Goal: Task Accomplishment & Management: Use online tool/utility

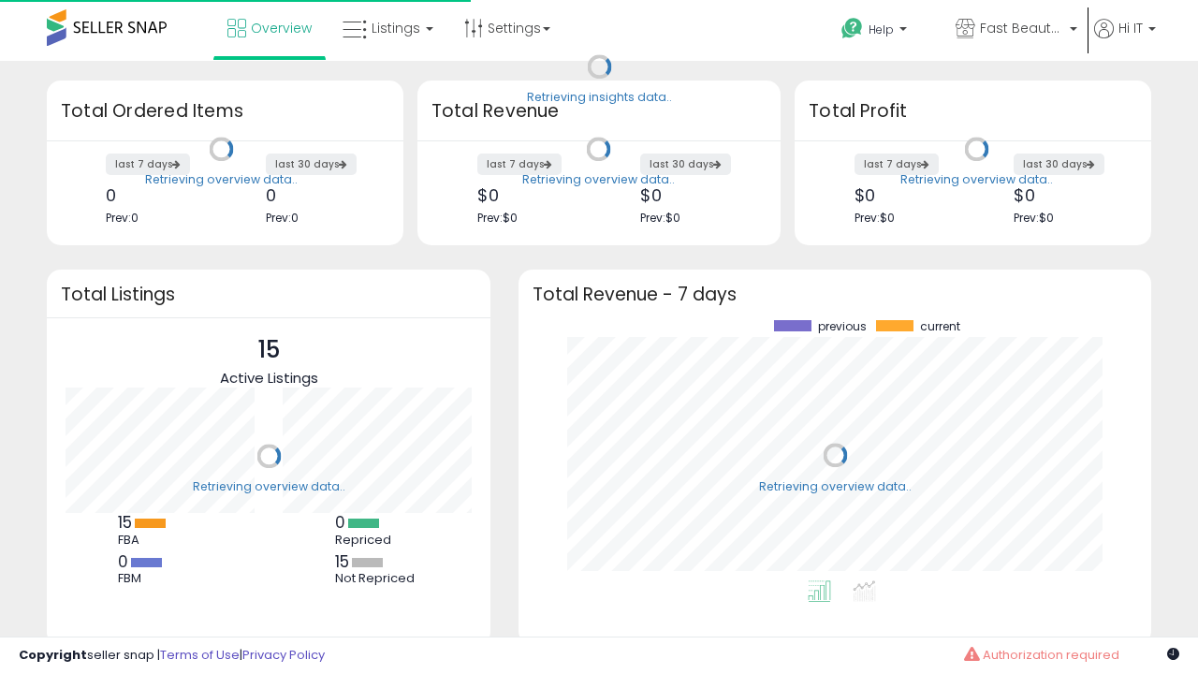
scroll to position [260, 595]
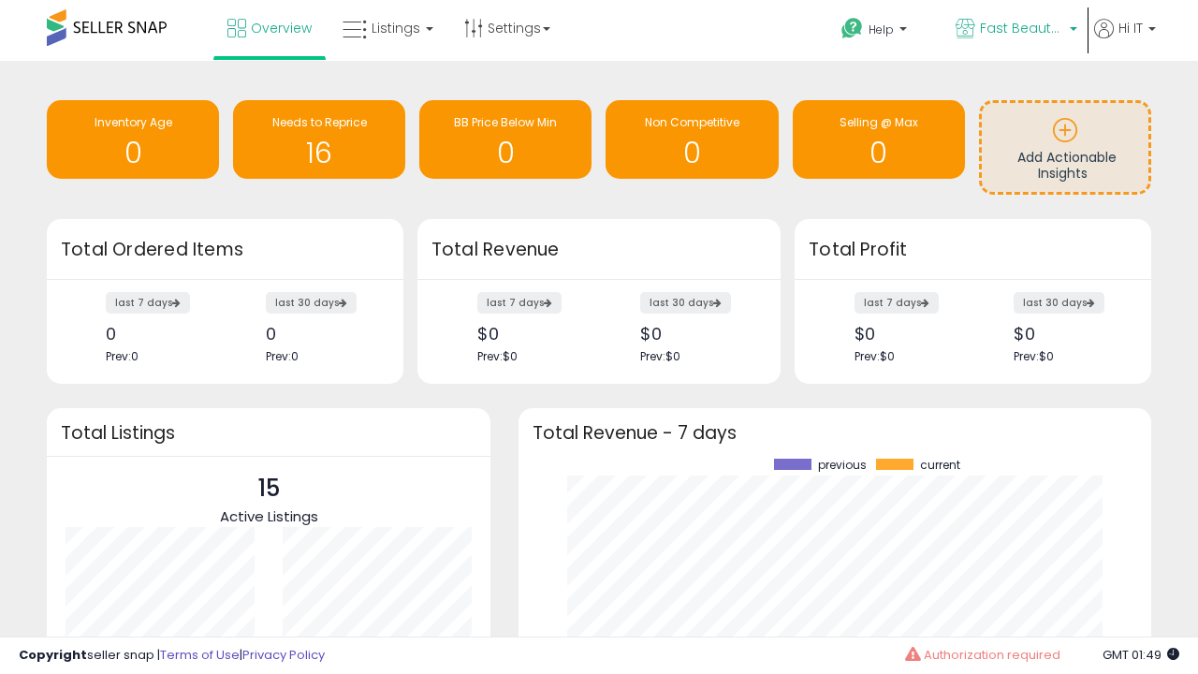
click at [1014, 30] on span "Fast Beauty ([GEOGRAPHIC_DATA])" at bounding box center [1022, 28] width 84 height 19
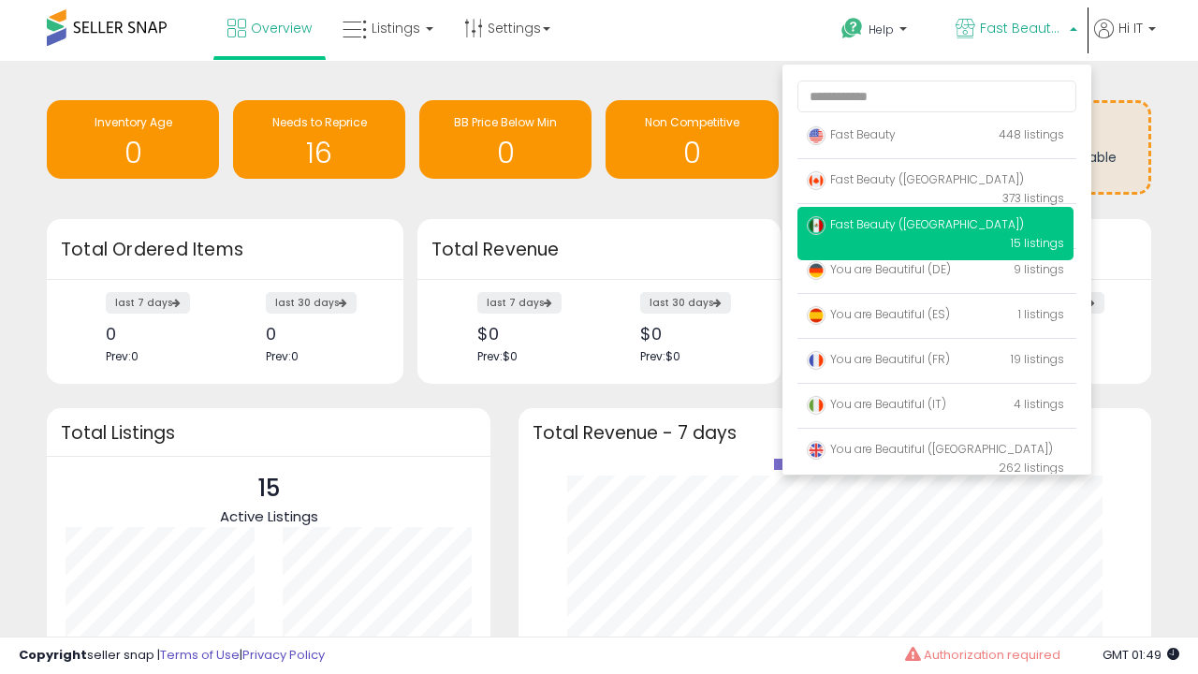
click at [935, 138] on p "Fast Beauty 448 listings" at bounding box center [935, 135] width 276 height 37
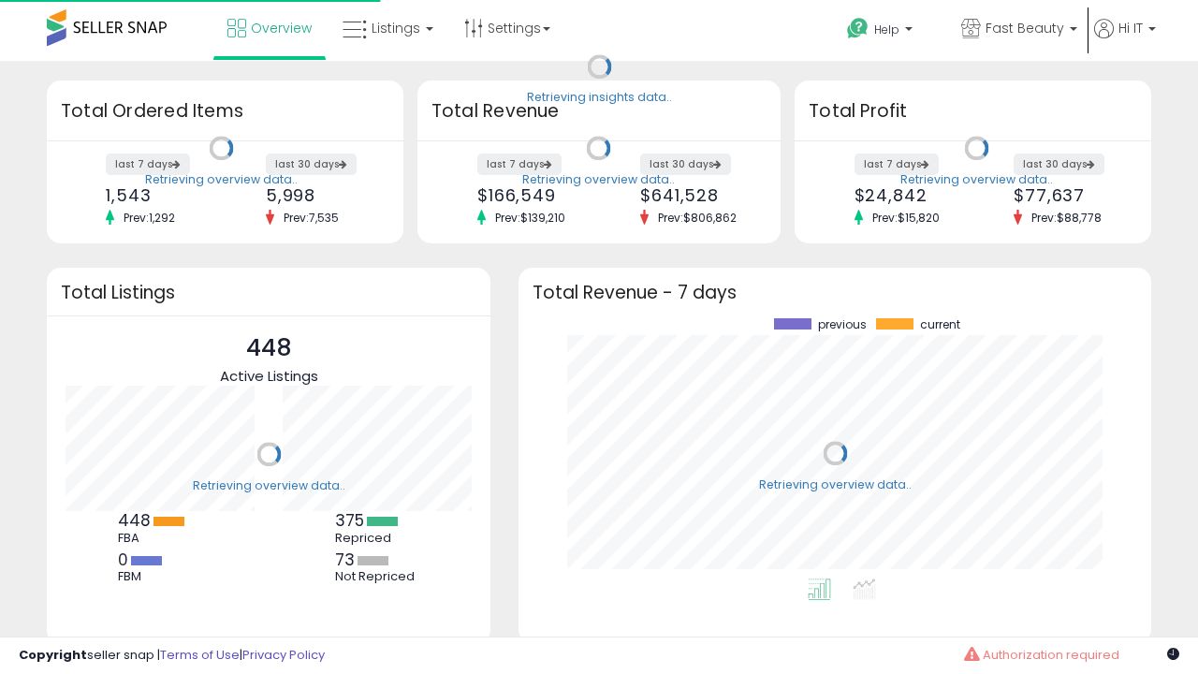
scroll to position [260, 595]
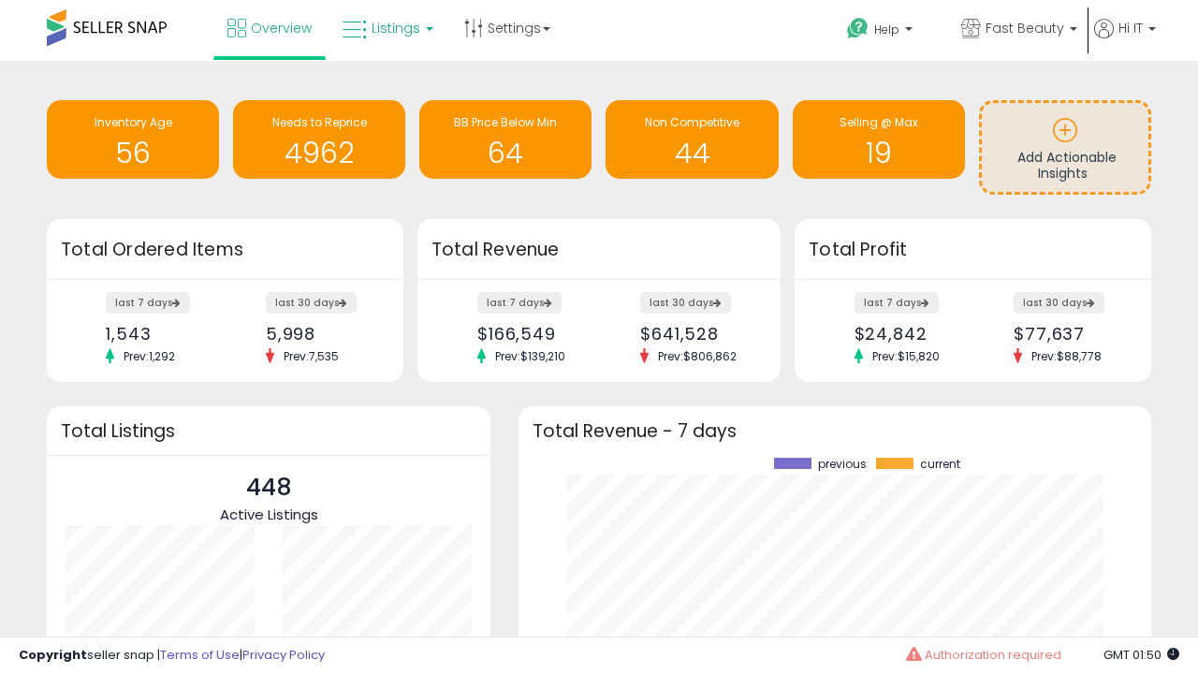
click at [386, 28] on span "Listings" at bounding box center [395, 28] width 49 height 19
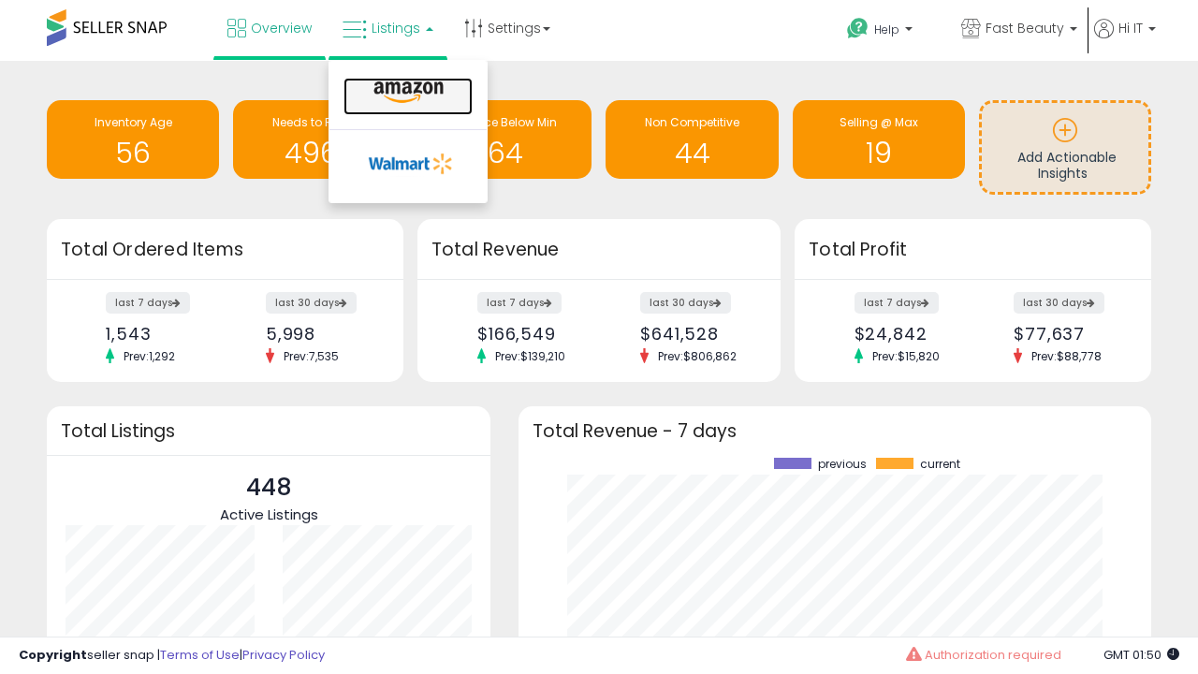
click at [406, 93] on icon at bounding box center [408, 92] width 81 height 24
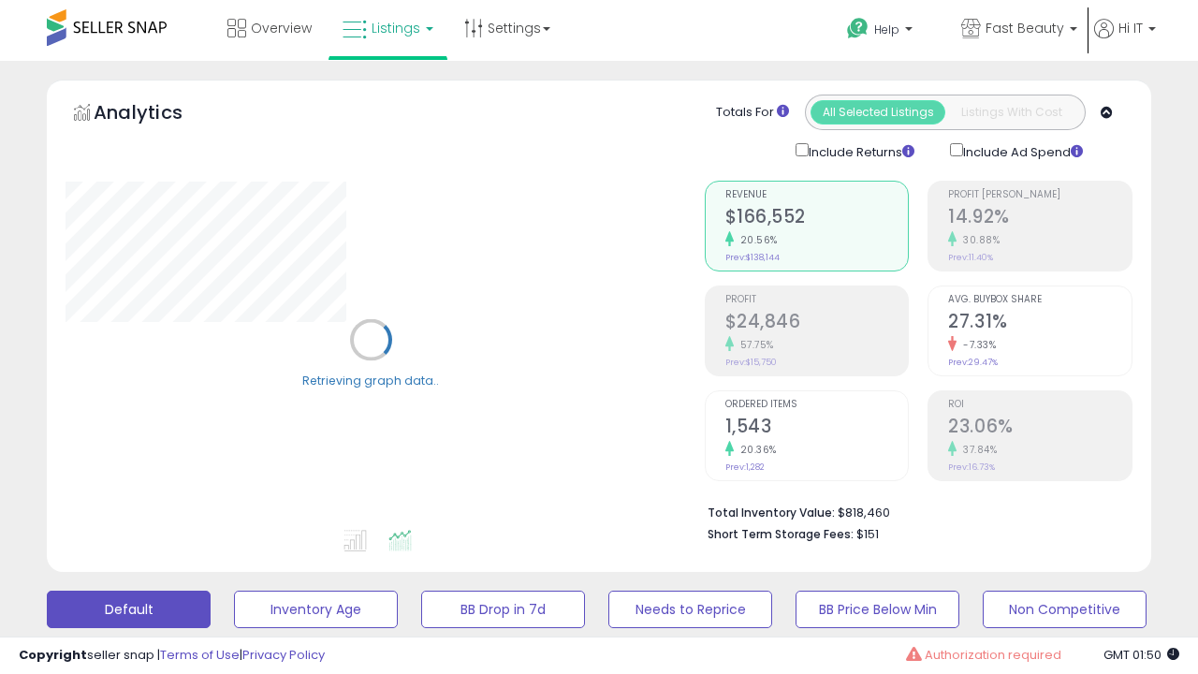
scroll to position [363, 0]
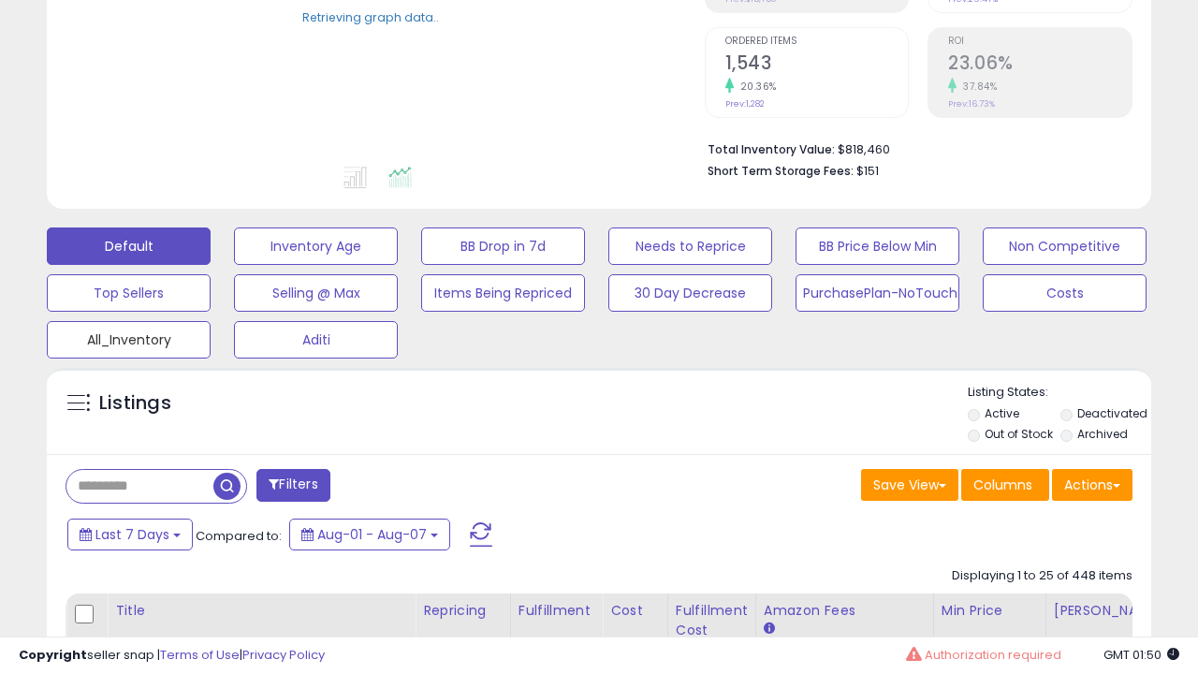
click at [234, 265] on button "All_Inventory" at bounding box center [316, 245] width 164 height 37
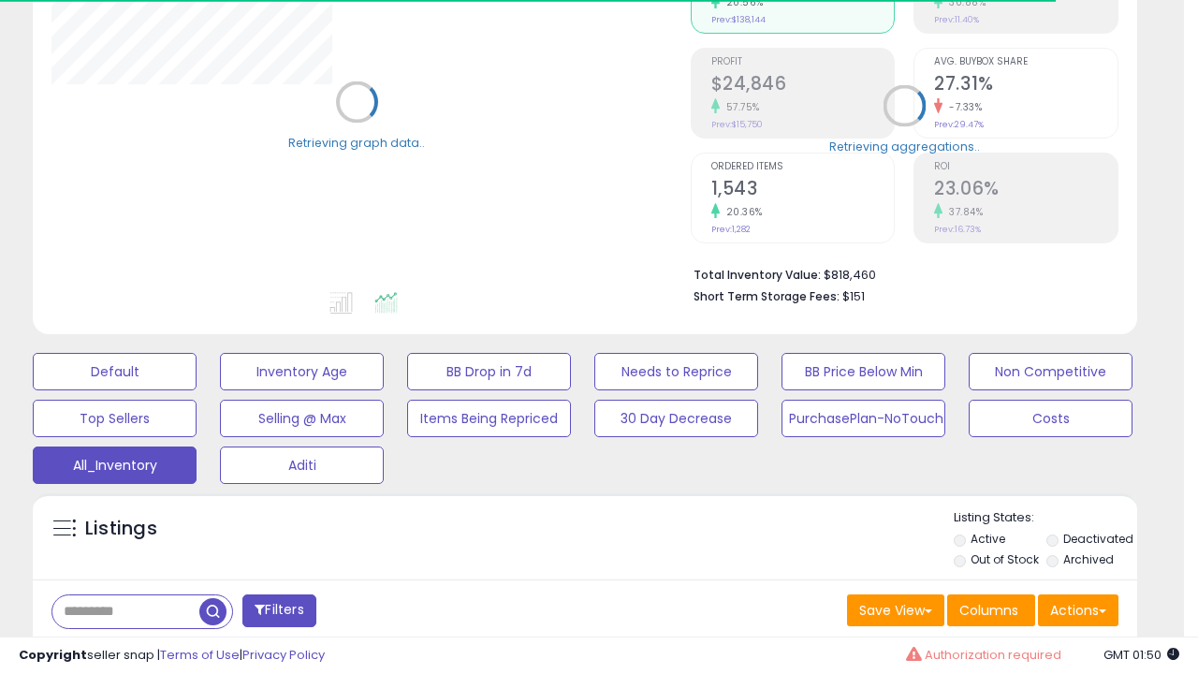
scroll to position [384, 638]
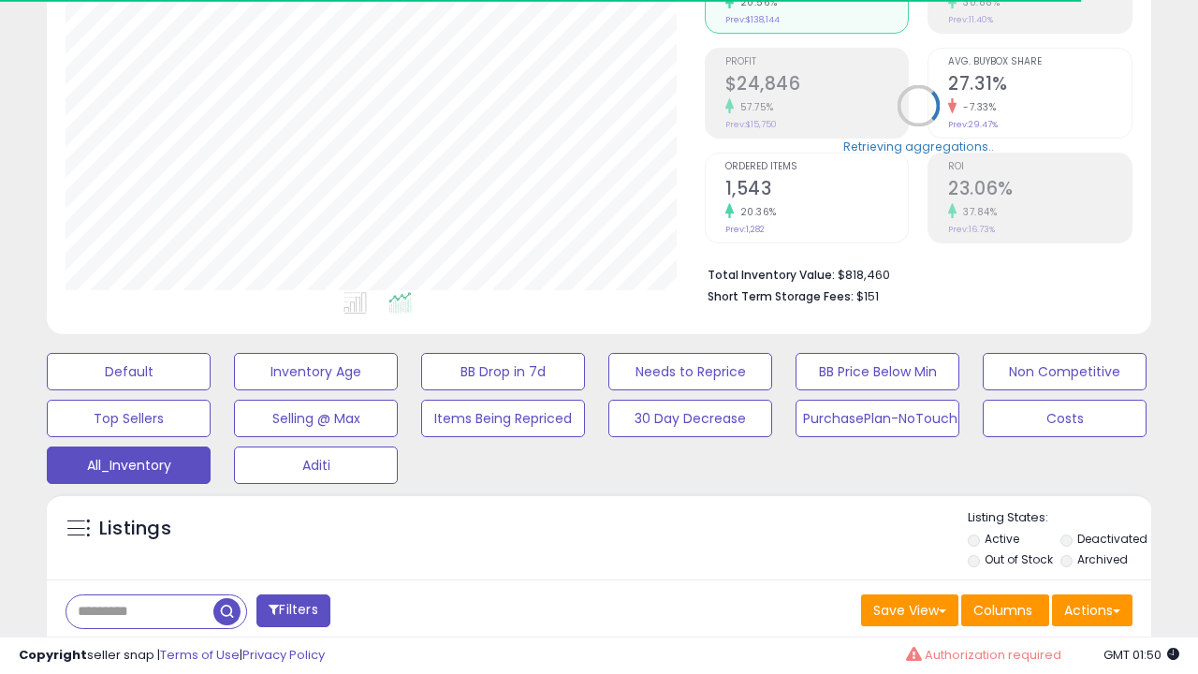
click at [133, 650] on span "Last 30 Days" at bounding box center [135, 659] width 81 height 19
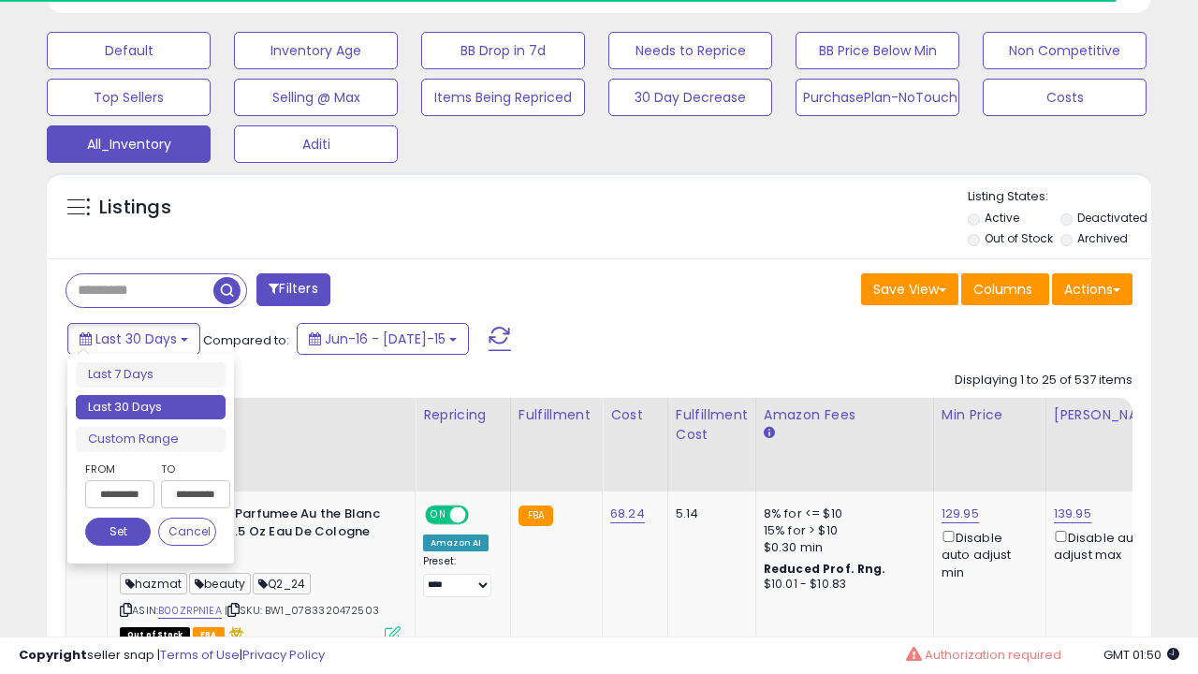
click at [151, 407] on li "Last 30 Days" at bounding box center [151, 407] width 150 height 25
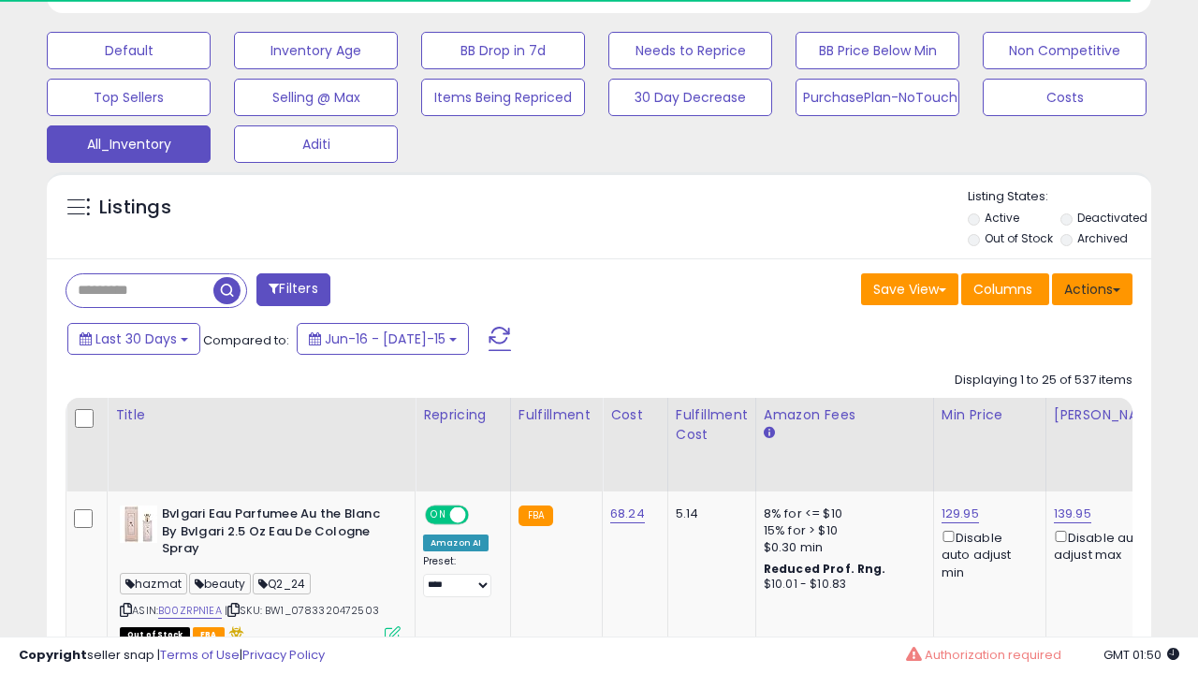
click at [1092, 287] on button "Actions" at bounding box center [1092, 289] width 80 height 32
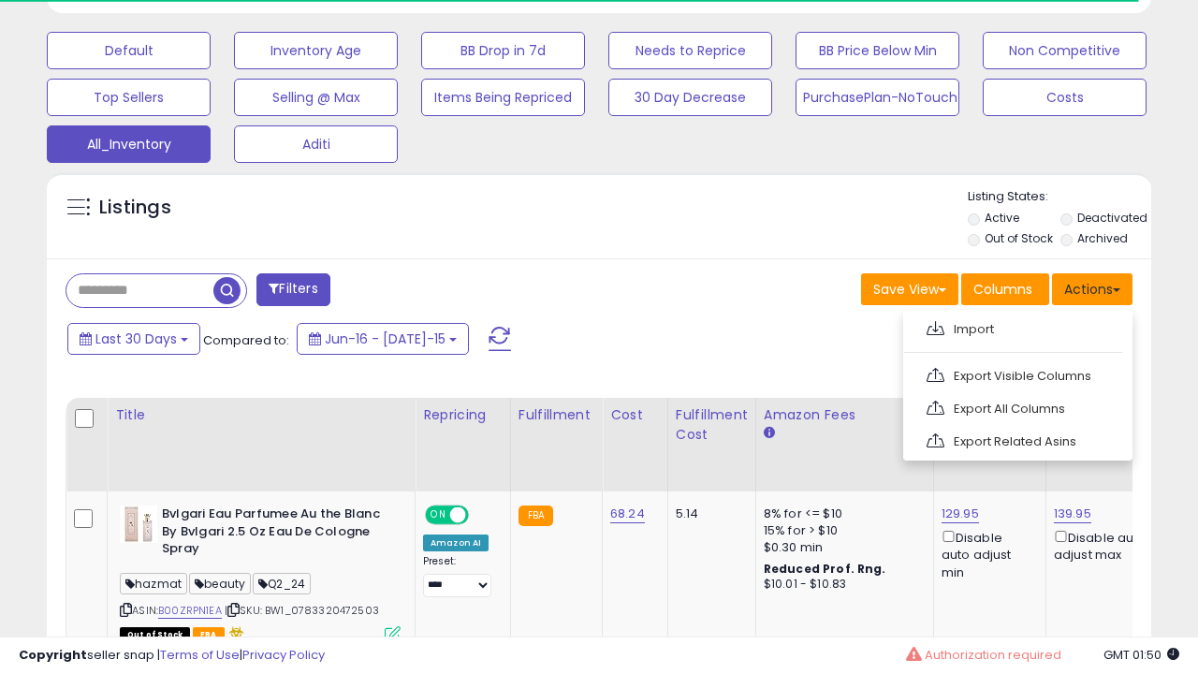
scroll to position [384, 638]
click at [1015, 406] on link "Export All Columns" at bounding box center [1015, 408] width 205 height 29
